Goal: Task Accomplishment & Management: Manage account settings

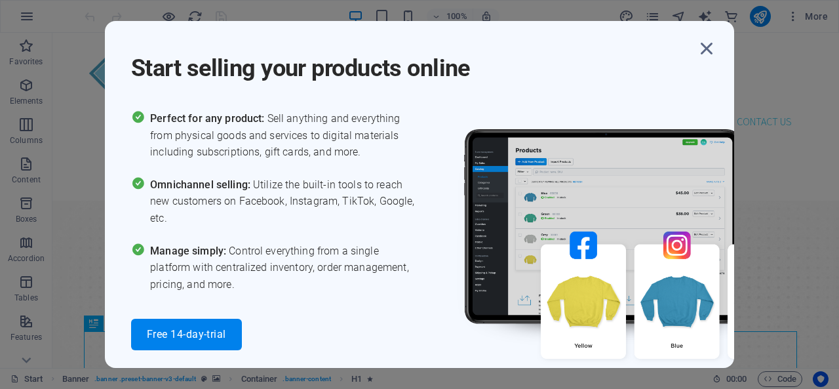
click at [711, 50] on icon "button" at bounding box center [707, 49] width 24 height 24
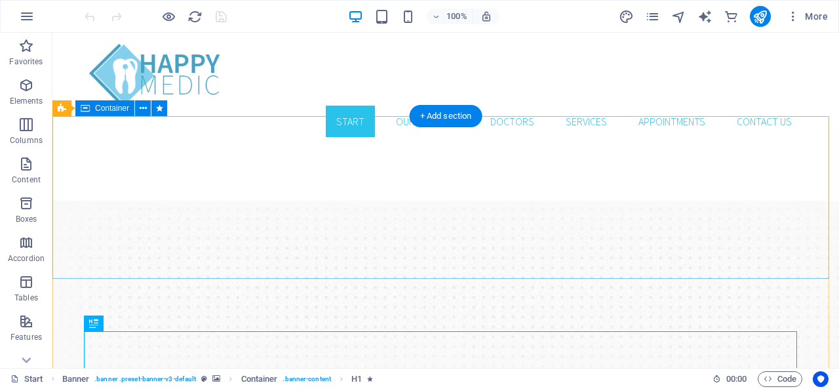
drag, startPoint x: 832, startPoint y: 33, endPoint x: 526, endPoint y: 133, distance: 321.9
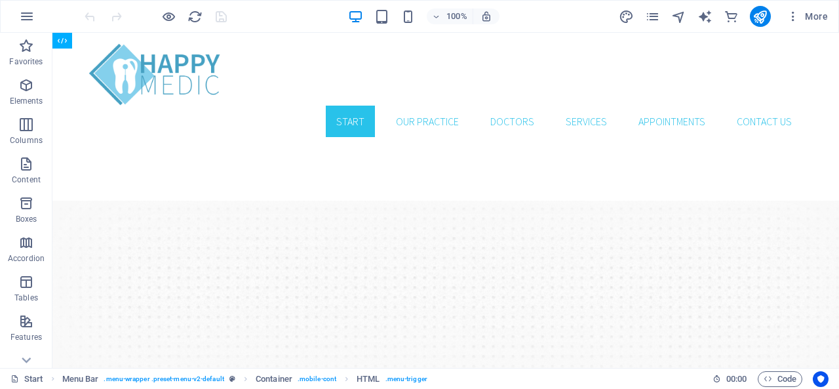
click at [29, 20] on icon "button" at bounding box center [27, 17] width 16 height 16
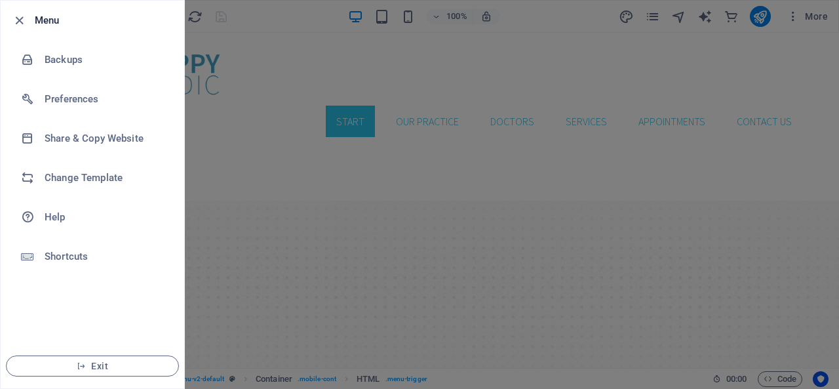
click at [264, 7] on div at bounding box center [419, 194] width 839 height 389
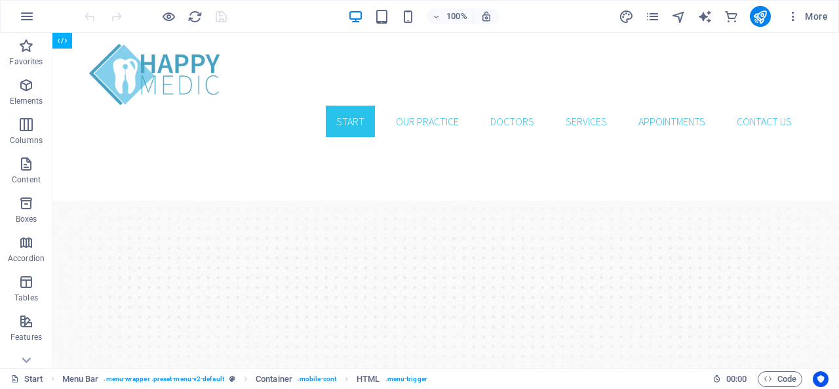
click at [794, 16] on icon "button" at bounding box center [793, 16] width 13 height 13
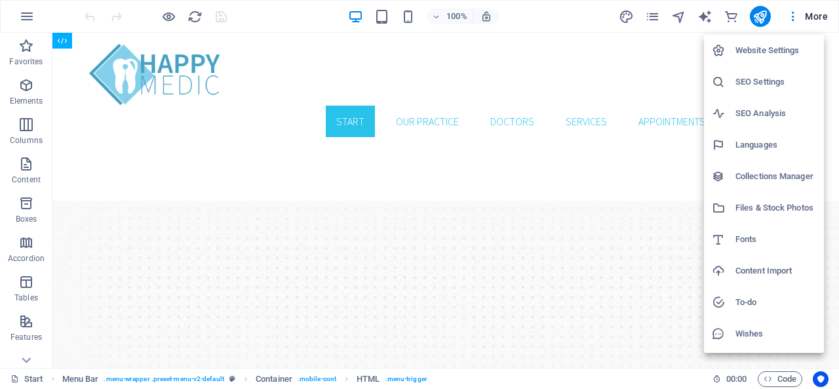
click at [794, 16] on div at bounding box center [419, 194] width 839 height 389
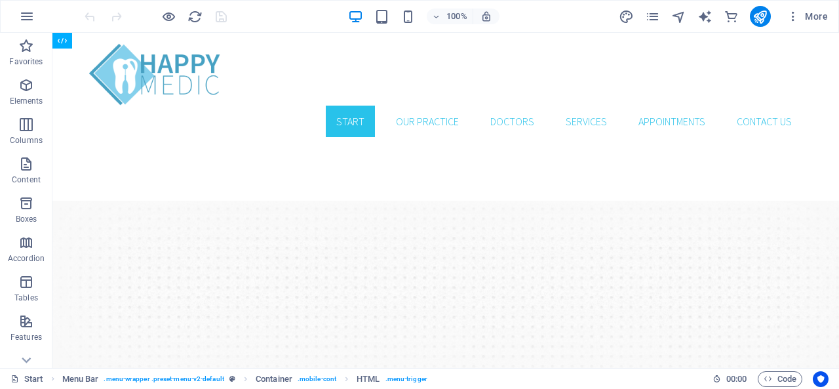
click at [794, 16] on icon "button" at bounding box center [793, 16] width 13 height 13
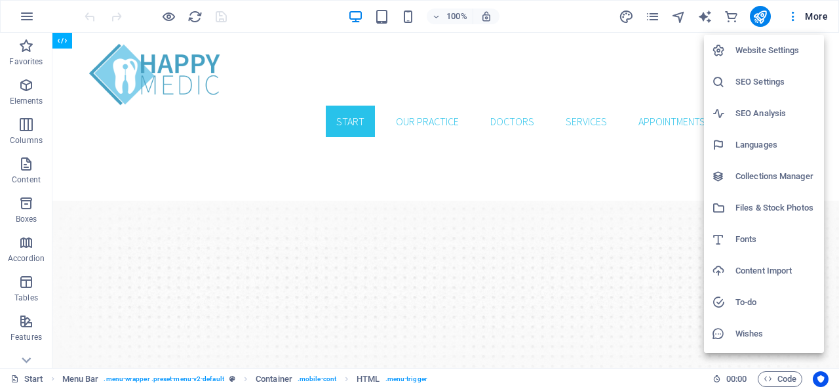
click at [794, 50] on h6 "Website Settings" at bounding box center [775, 51] width 81 height 16
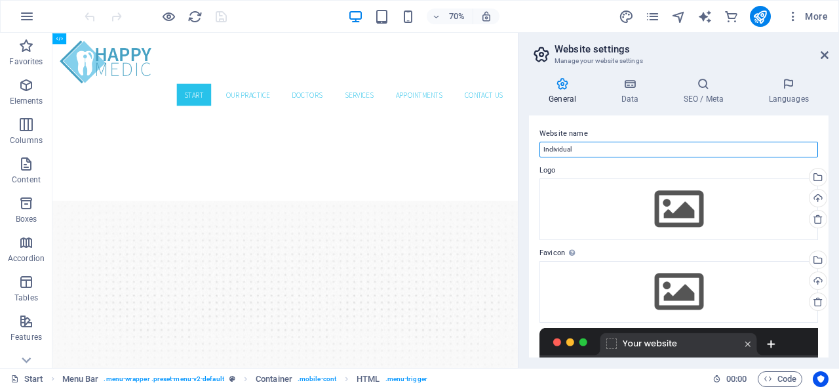
click at [591, 152] on input "Individual" at bounding box center [678, 150] width 279 height 16
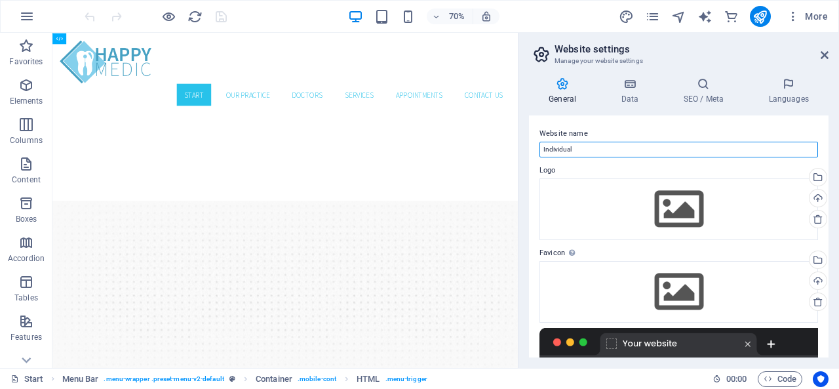
click at [591, 152] on input "Individual" at bounding box center [678, 150] width 279 height 16
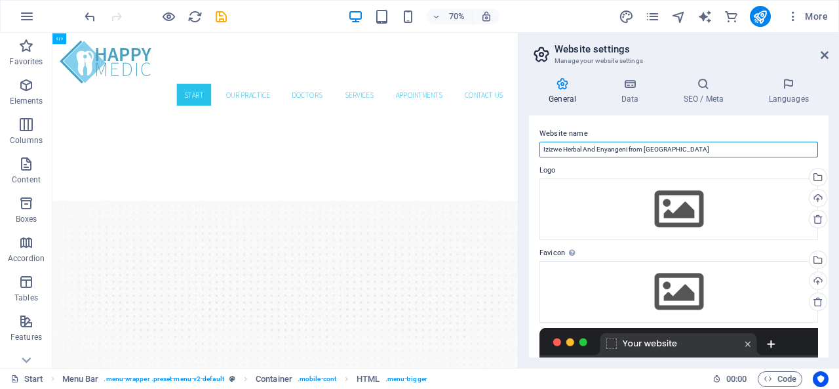
type input "Izizwe Herbal And Enyangeni from [GEOGRAPHIC_DATA]"
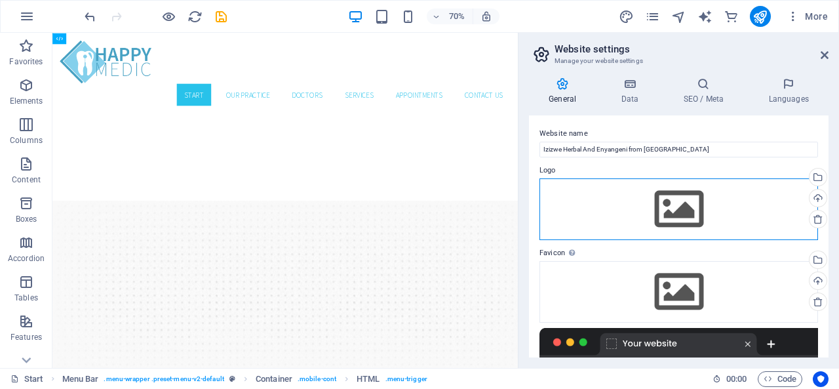
click at [668, 210] on div "Drag files here, click to choose files or select files from Files or our free s…" at bounding box center [678, 209] width 279 height 62
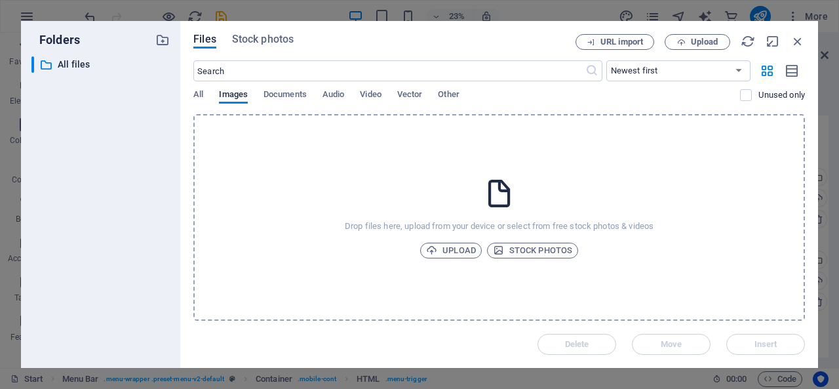
click at [463, 254] on span "Upload" at bounding box center [451, 251] width 50 height 16
click at [792, 48] on icon "button" at bounding box center [798, 41] width 14 height 14
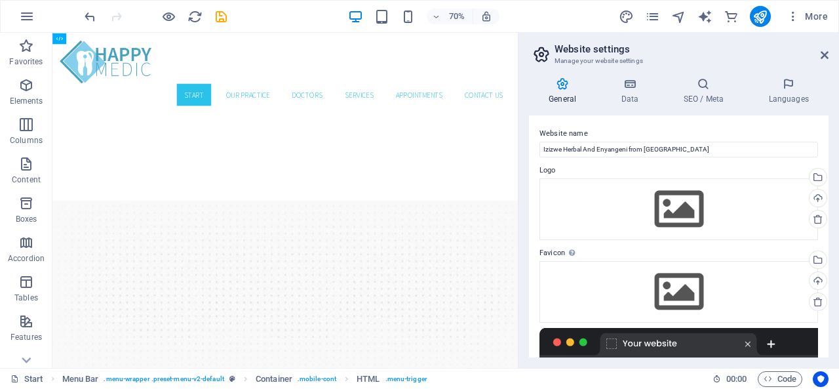
drag, startPoint x: 805, startPoint y: 0, endPoint x: 30, endPoint y: 26, distance: 775.2
click at [30, 26] on button "button" at bounding box center [26, 16] width 31 height 31
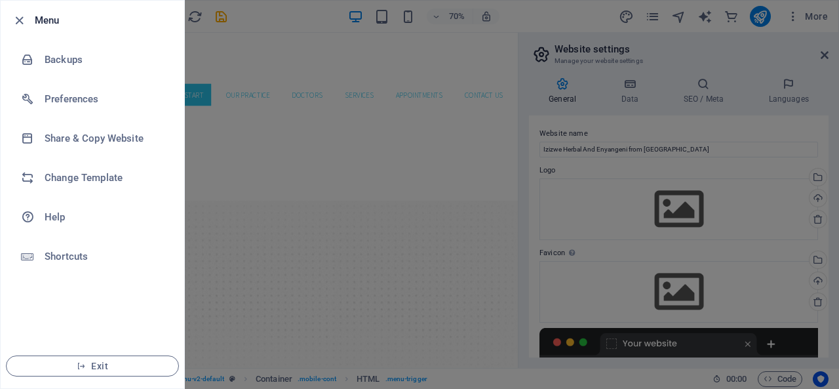
click at [148, 138] on h6 "Share & Copy Website" at bounding box center [105, 138] width 121 height 16
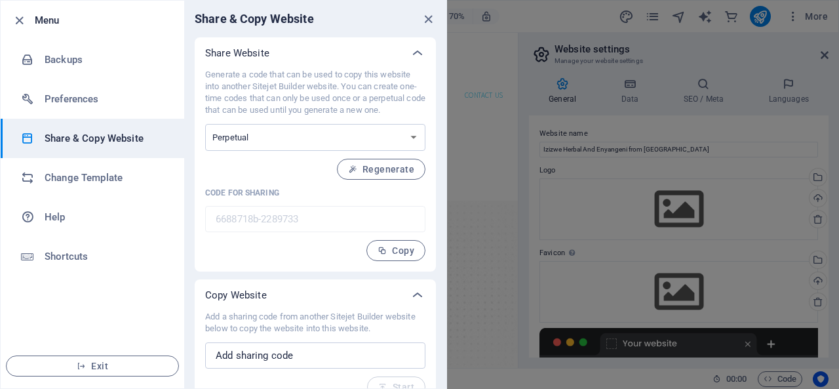
click at [429, 22] on icon "close" at bounding box center [428, 19] width 15 height 15
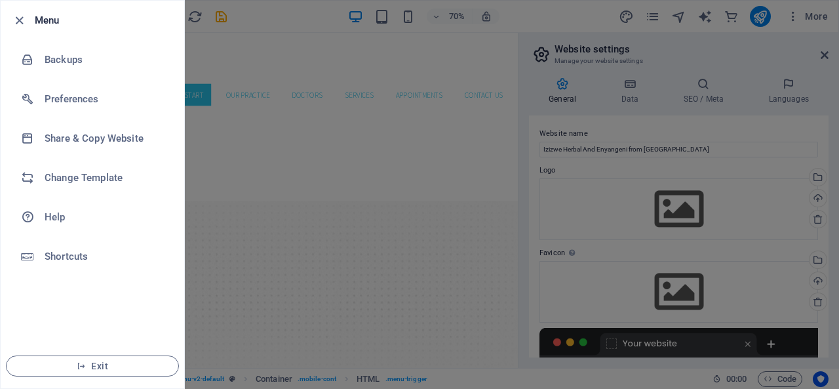
click at [823, 54] on div at bounding box center [419, 194] width 839 height 389
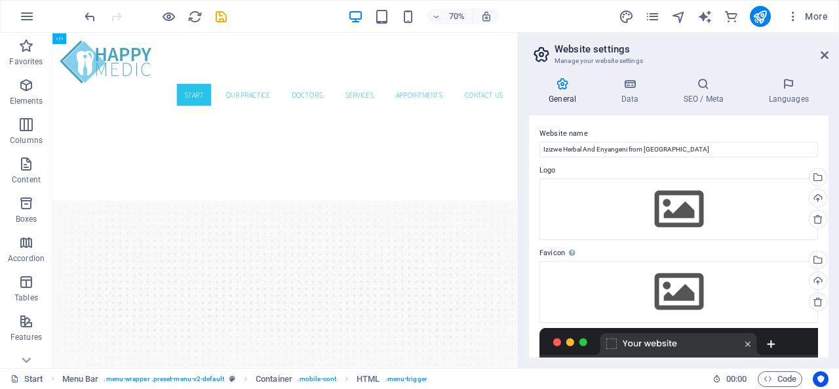
click at [813, 48] on h2 "Website settings" at bounding box center [692, 49] width 274 height 12
click at [833, 50] on aside "Website settings Manage your website settings General Data SEO / Meta Languages…" at bounding box center [678, 200] width 321 height 335
click at [828, 52] on icon at bounding box center [825, 55] width 8 height 10
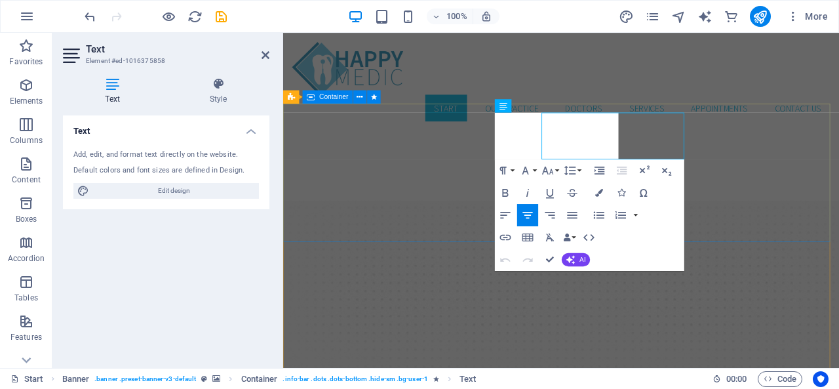
drag, startPoint x: 670, startPoint y: 161, endPoint x: 467, endPoint y: 184, distance: 204.5
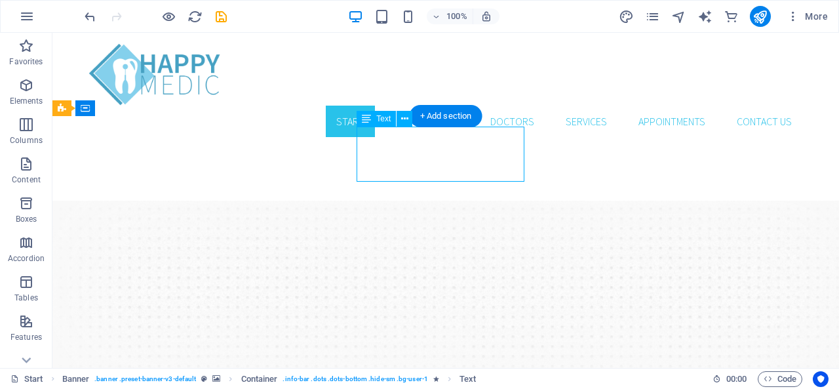
drag, startPoint x: 236, startPoint y: 184, endPoint x: 439, endPoint y: 161, distance: 204.5
